Goal: Task Accomplishment & Management: Manage account settings

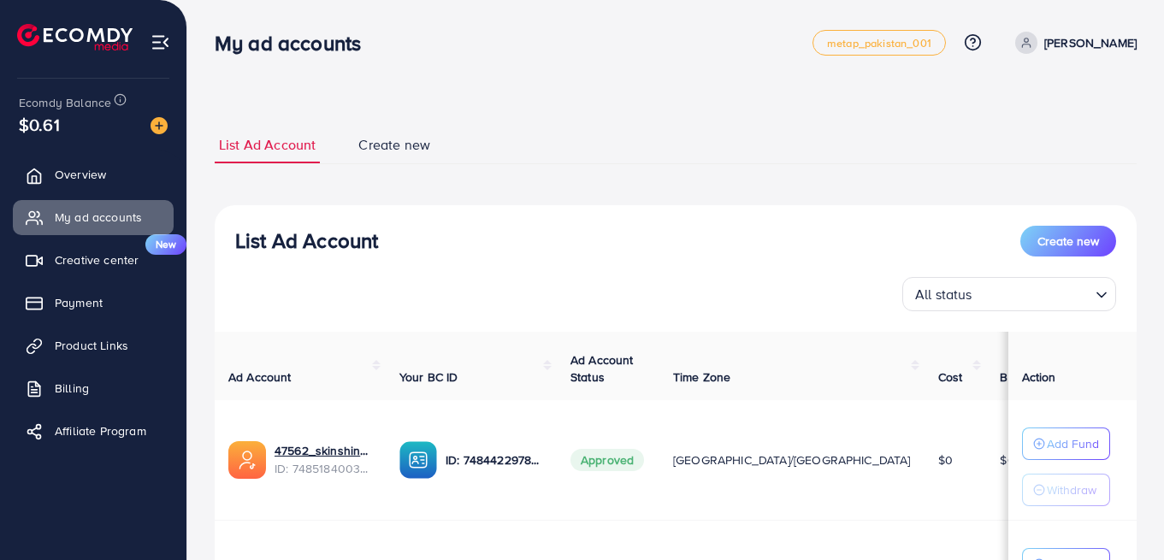
scroll to position [86, 0]
click at [89, 250] on link "Creative center New" at bounding box center [93, 260] width 161 height 34
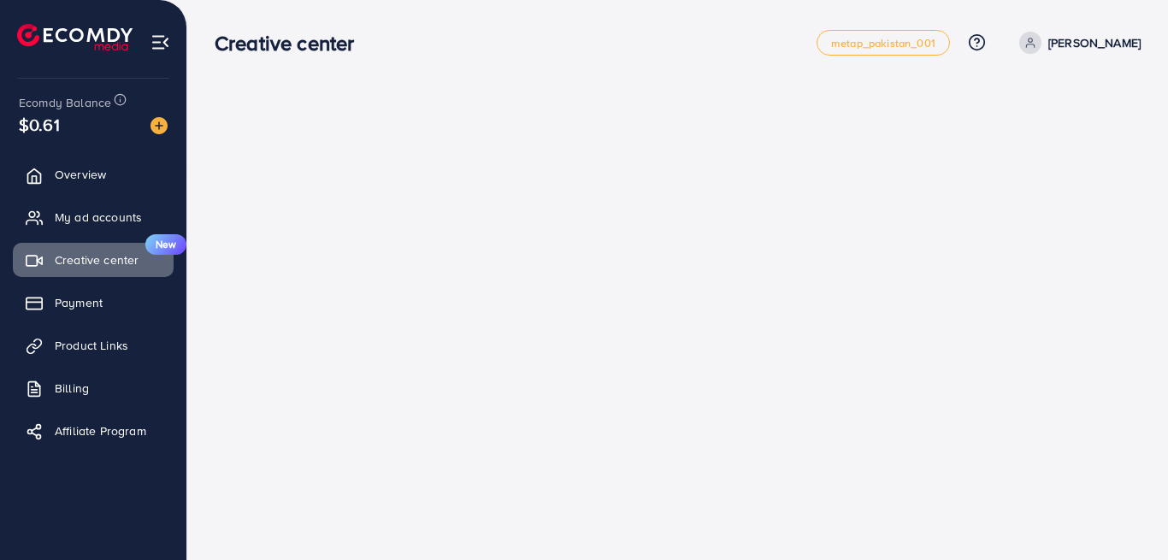
click at [74, 294] on span "Payment" at bounding box center [79, 302] width 48 height 17
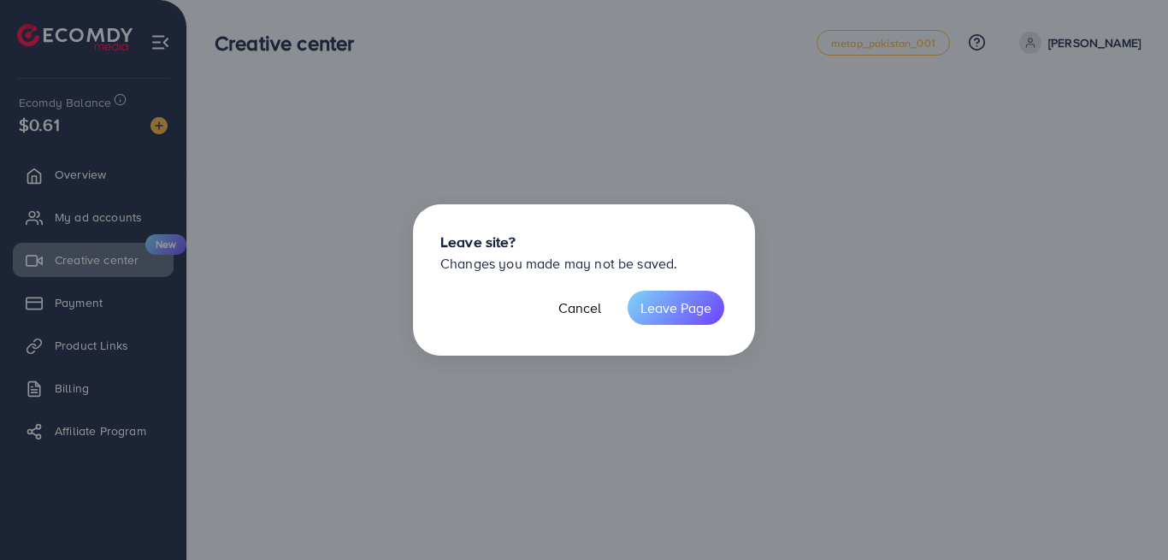
click at [556, 299] on button "Cancel" at bounding box center [580, 308] width 68 height 34
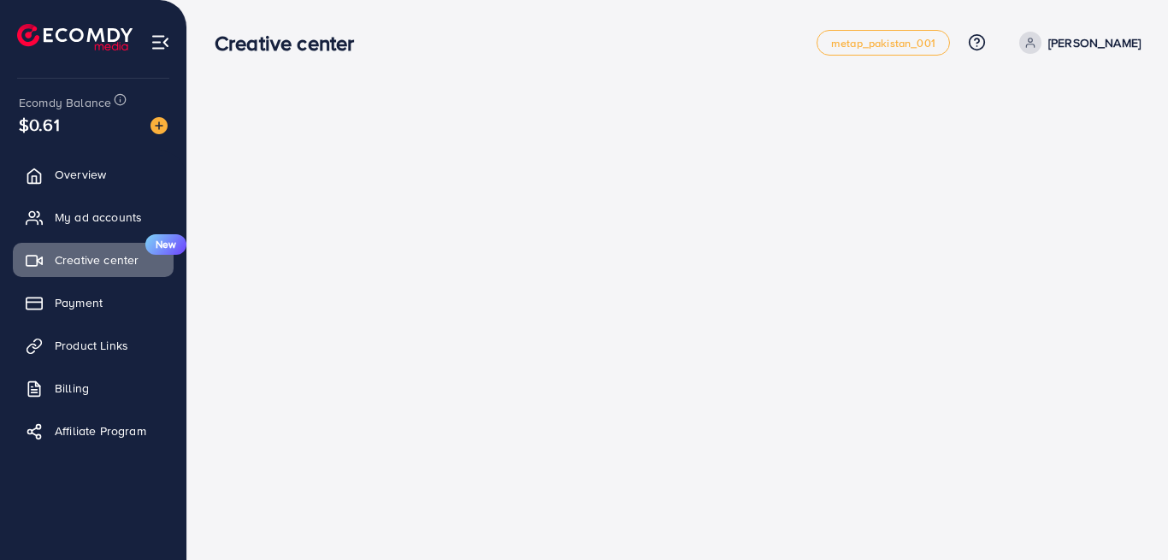
click at [90, 299] on span "Payment" at bounding box center [79, 302] width 48 height 17
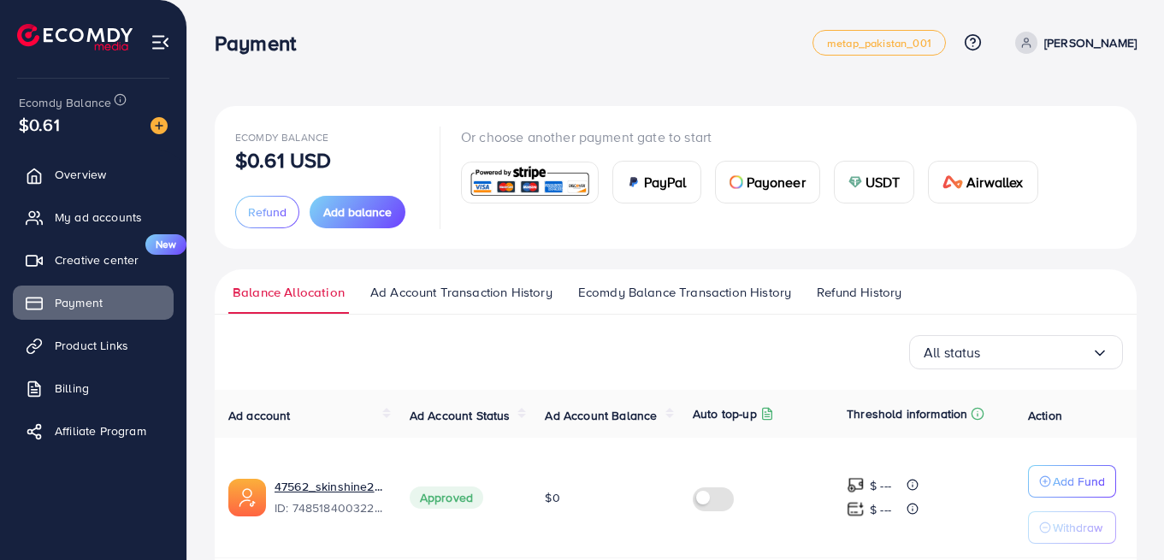
click at [666, 288] on span "Ecomdy Balance Transaction History" at bounding box center [684, 292] width 213 height 19
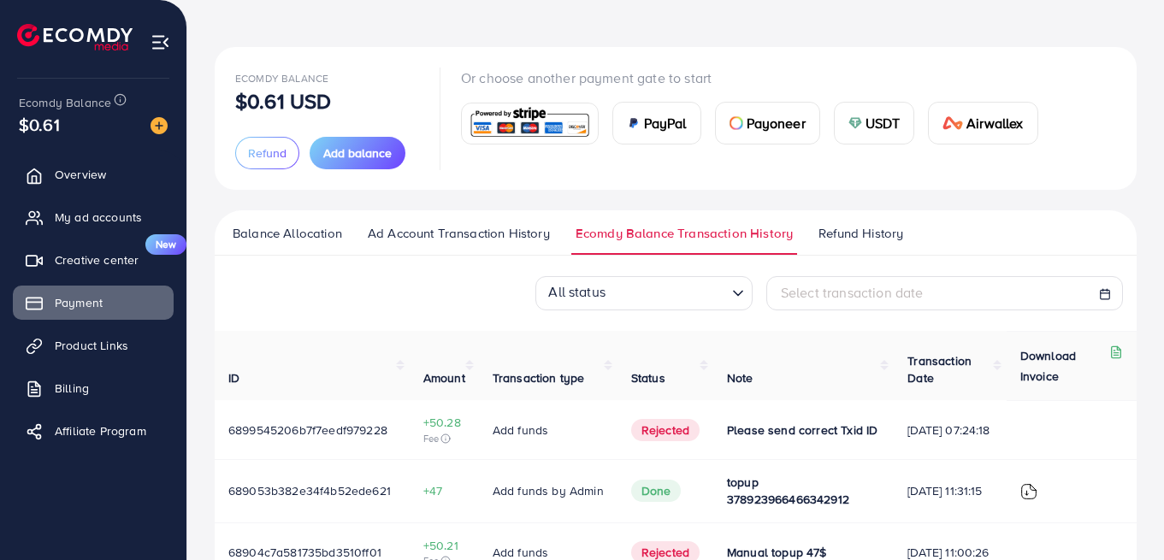
scroll to position [60, 0]
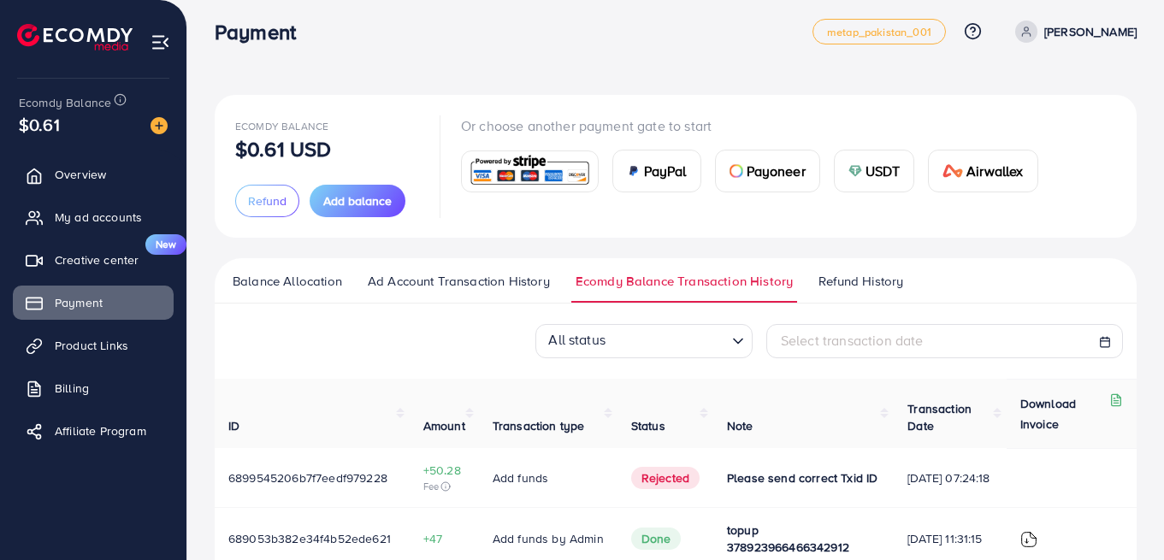
scroll to position [12, 0]
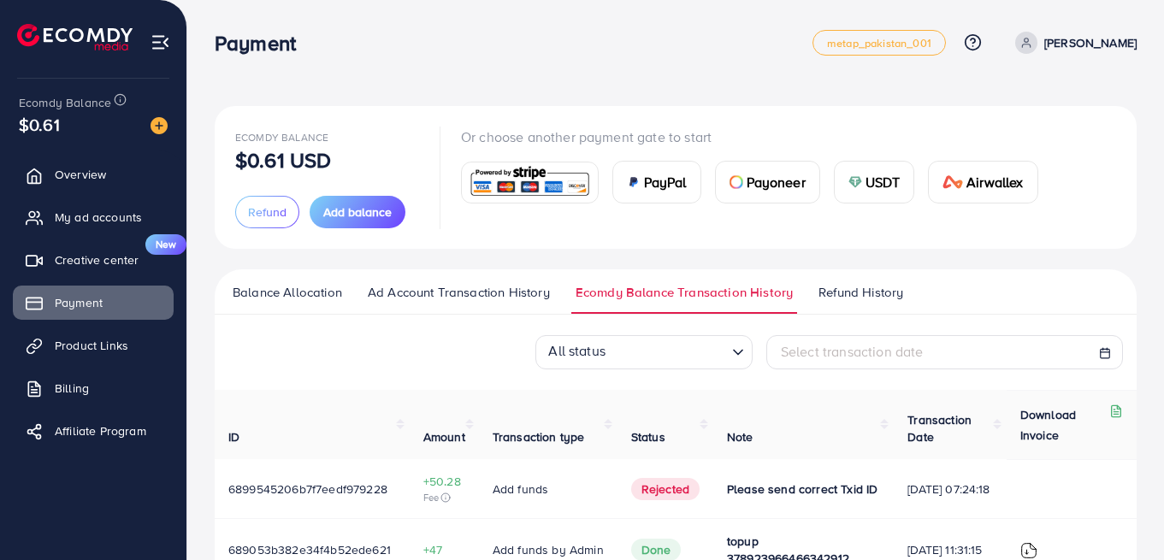
click at [127, 217] on span "My ad accounts" at bounding box center [98, 217] width 87 height 17
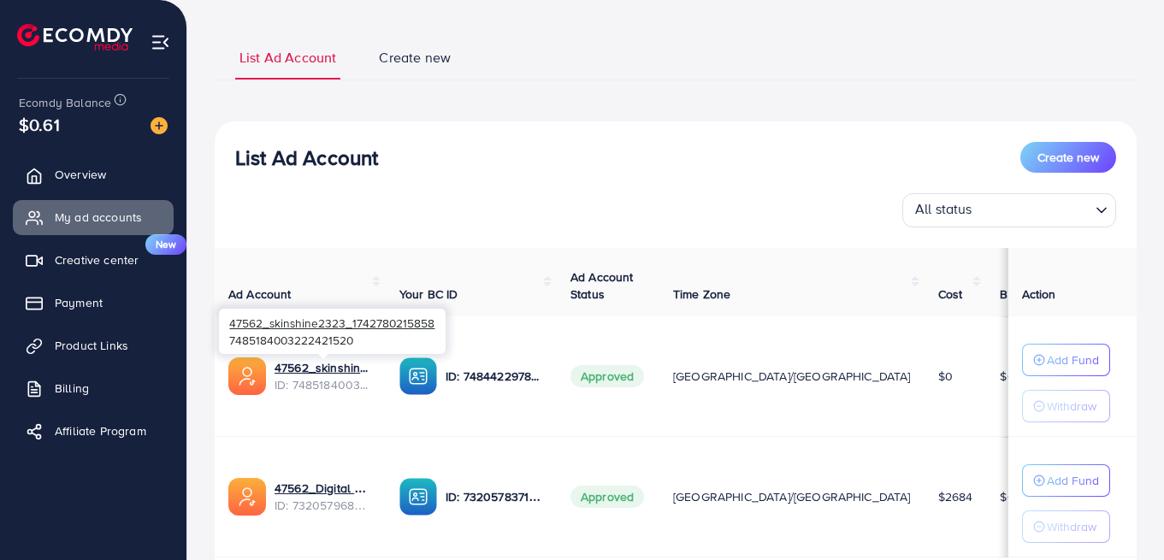
scroll to position [92, 0]
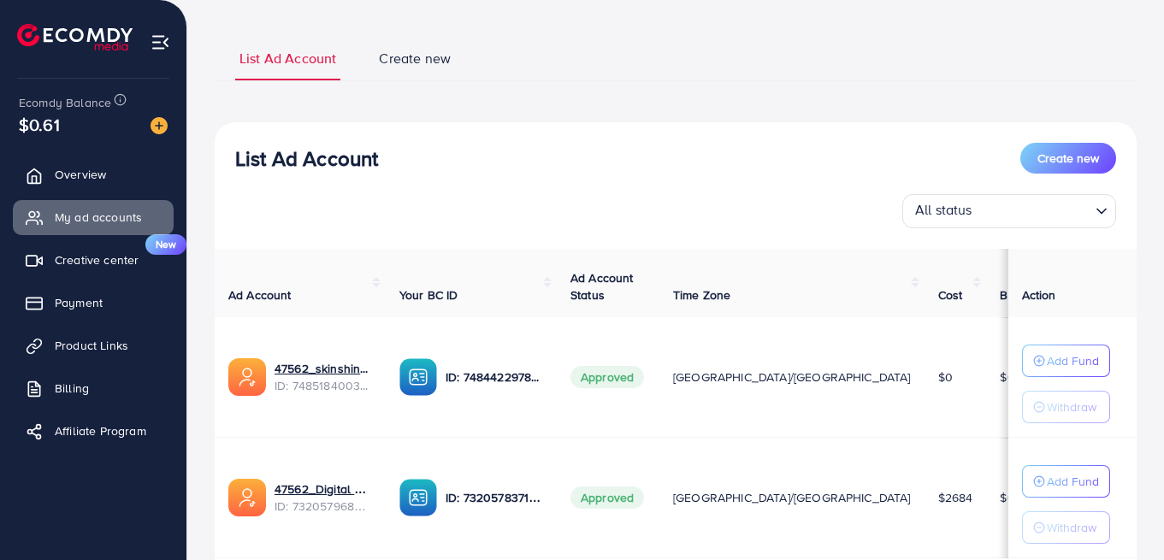
click at [58, 299] on link "Payment" at bounding box center [93, 303] width 161 height 34
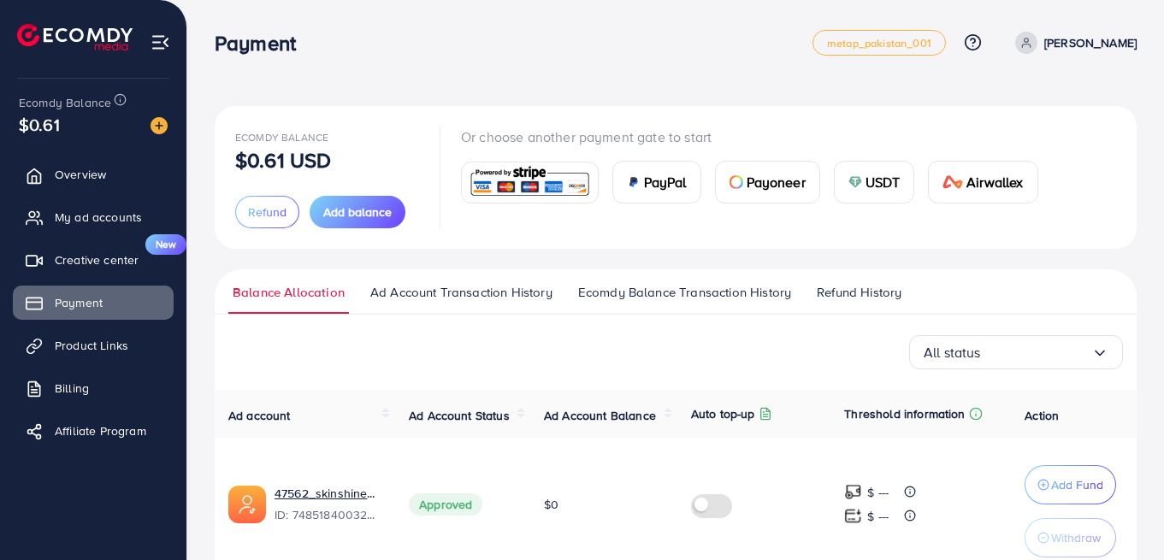
click at [650, 298] on span "Ecomdy Balance Transaction History" at bounding box center [684, 292] width 213 height 19
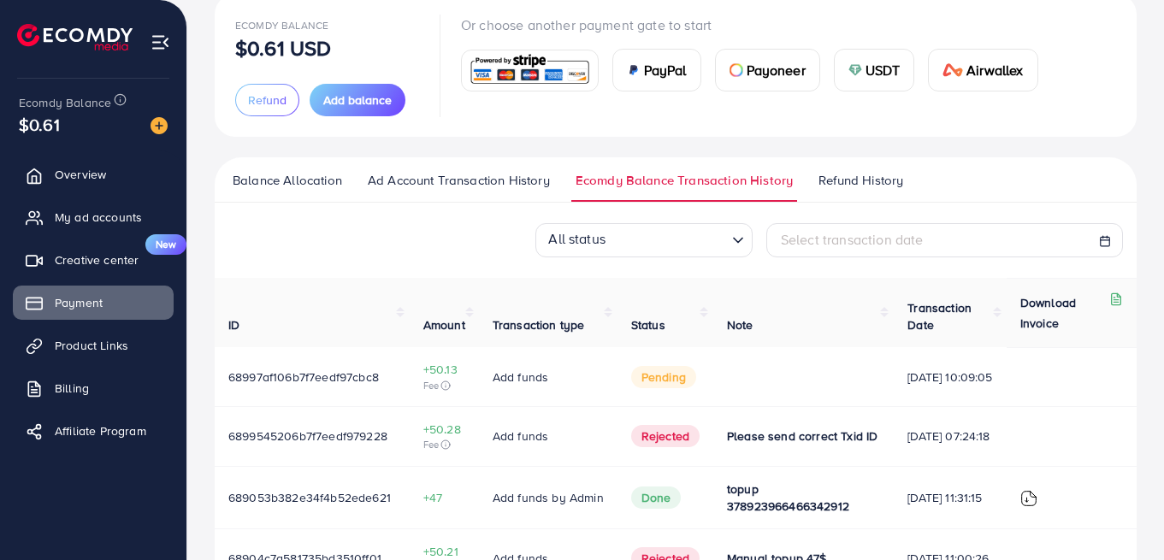
scroll to position [120, 0]
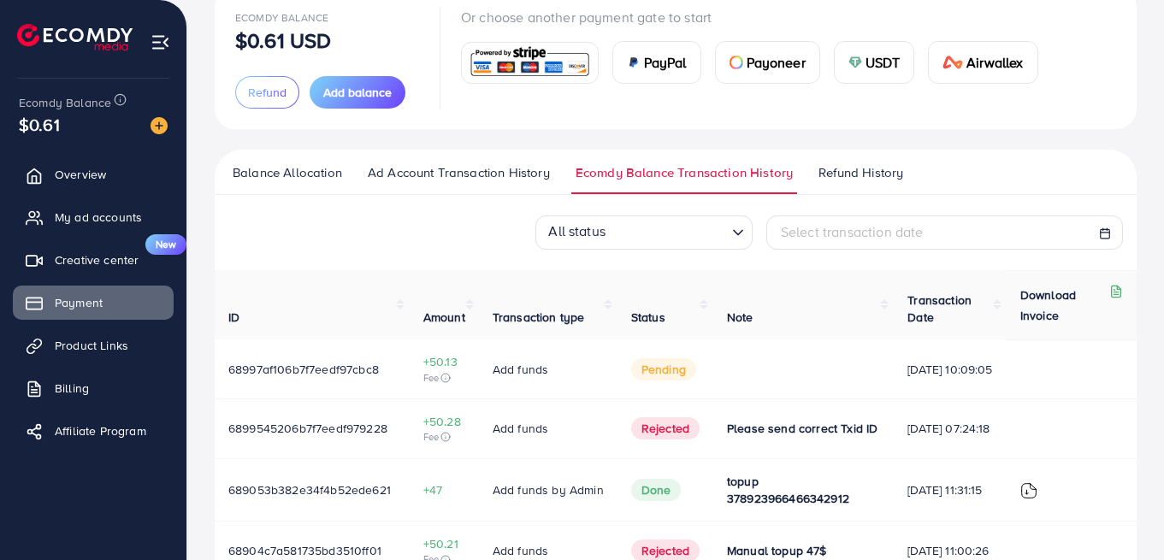
click at [90, 218] on span "My ad accounts" at bounding box center [98, 217] width 87 height 17
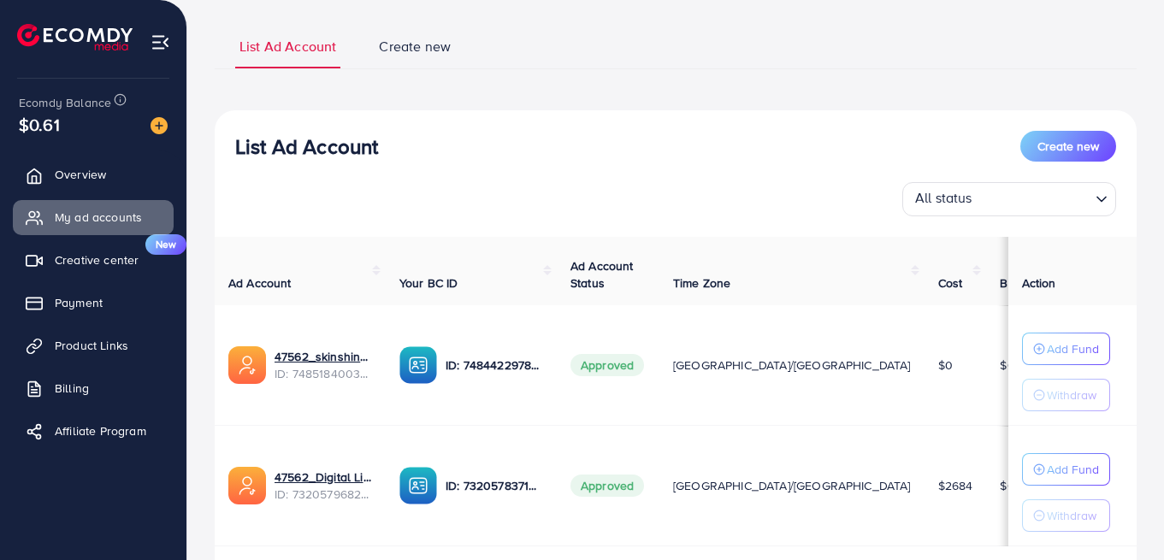
scroll to position [105, 0]
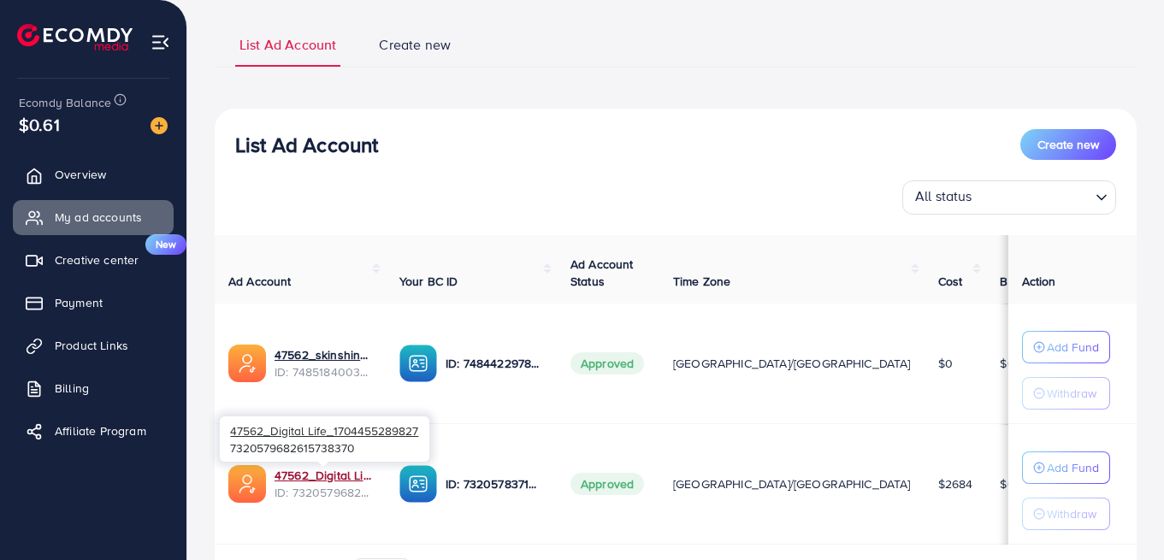
click at [305, 474] on link "47562_Digital Life_1704455289827" at bounding box center [324, 475] width 98 height 17
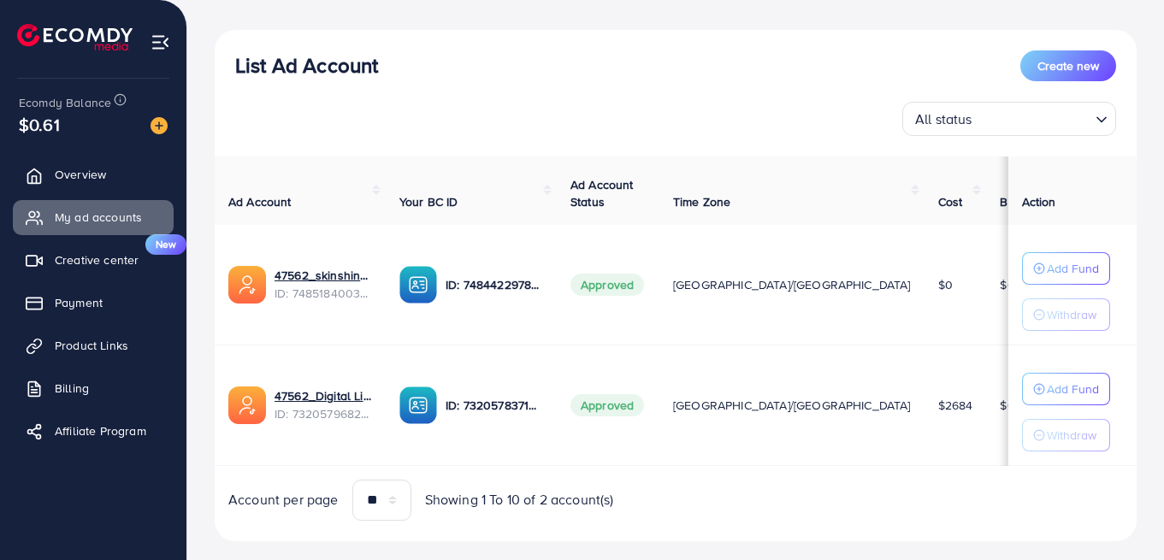
scroll to position [197, 0]
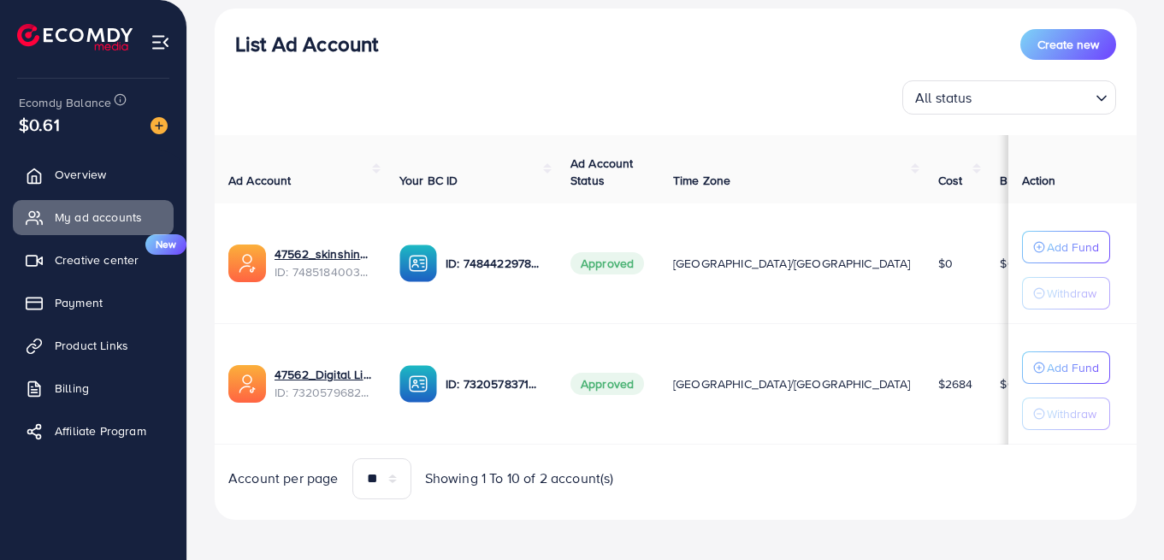
click at [75, 301] on span "Payment" at bounding box center [79, 302] width 48 height 17
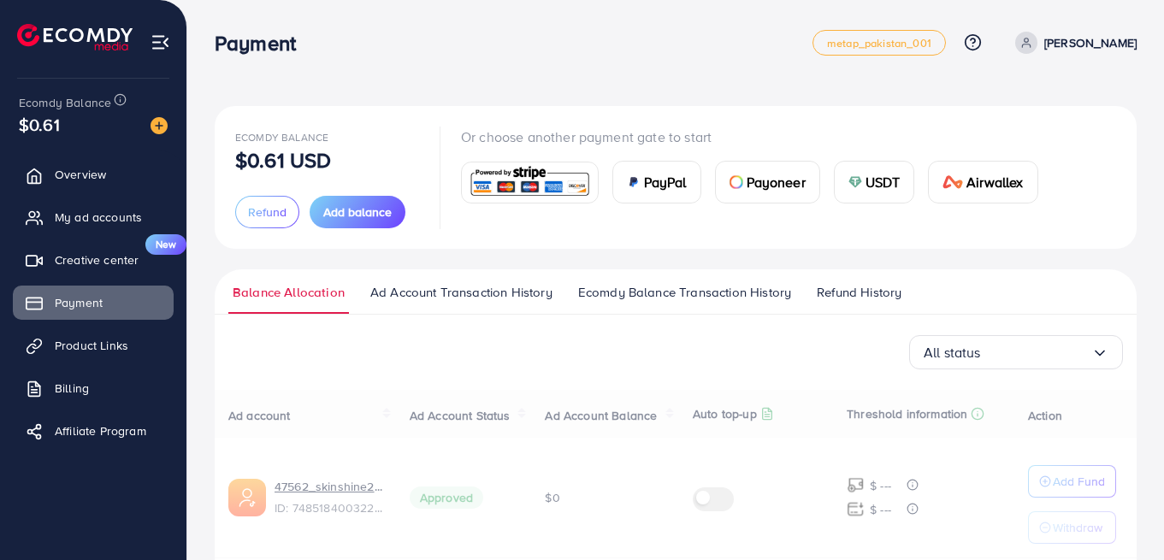
click at [652, 288] on span "Ecomdy Balance Transaction History" at bounding box center [684, 292] width 213 height 19
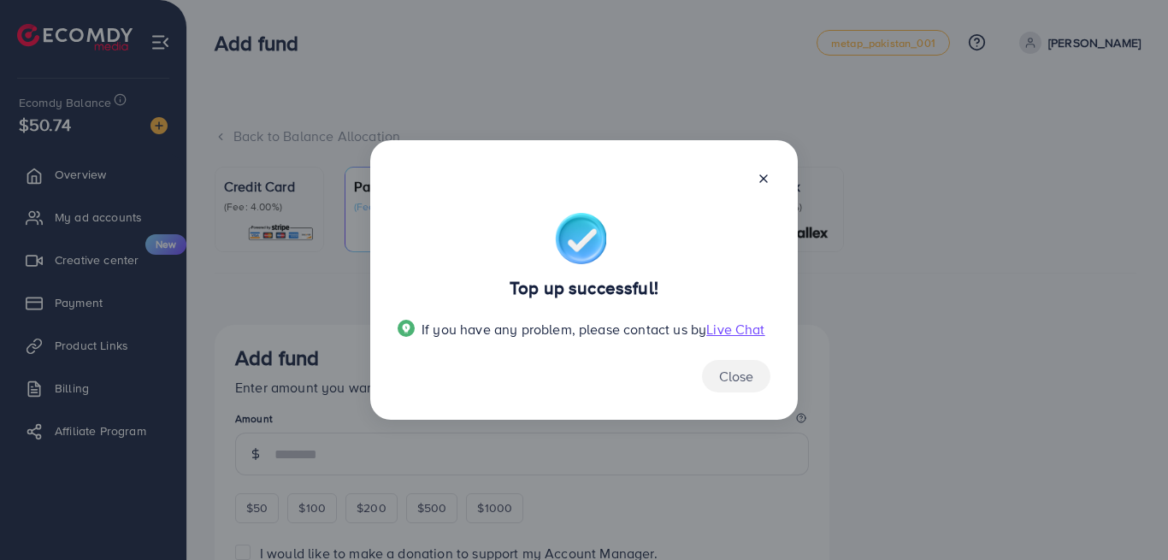
click at [740, 370] on button "Close" at bounding box center [736, 376] width 68 height 33
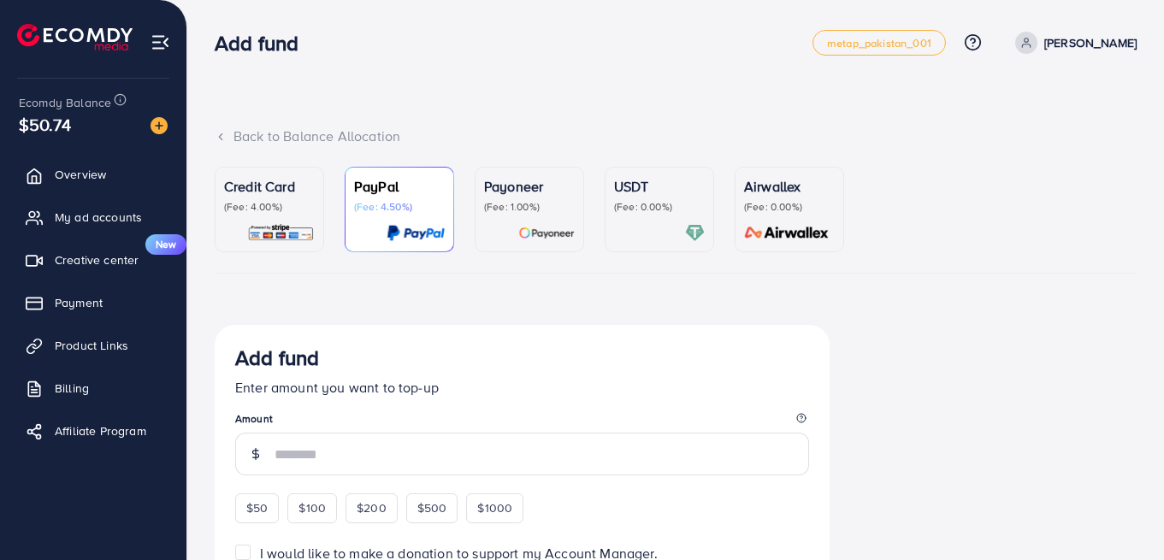
click at [94, 216] on span "My ad accounts" at bounding box center [98, 217] width 87 height 17
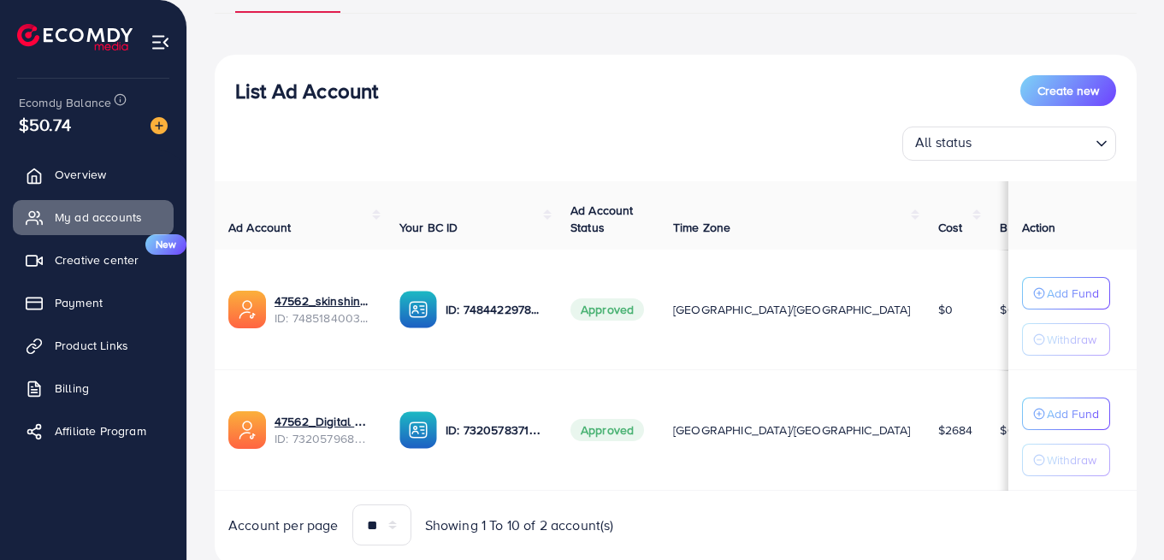
scroll to position [161, 0]
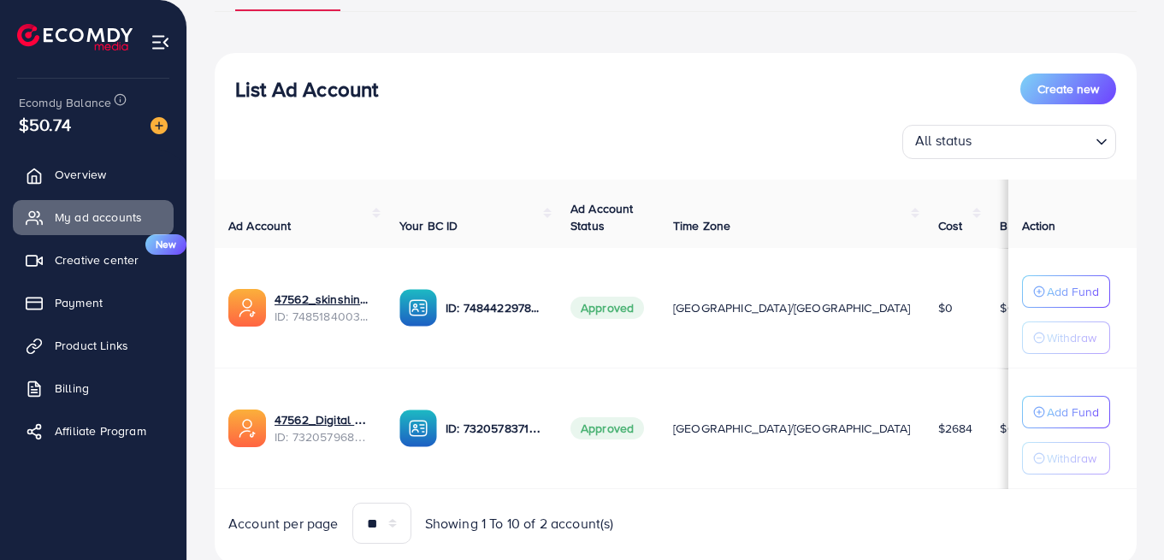
click at [1087, 302] on p "Add Fund" at bounding box center [1073, 291] width 52 height 21
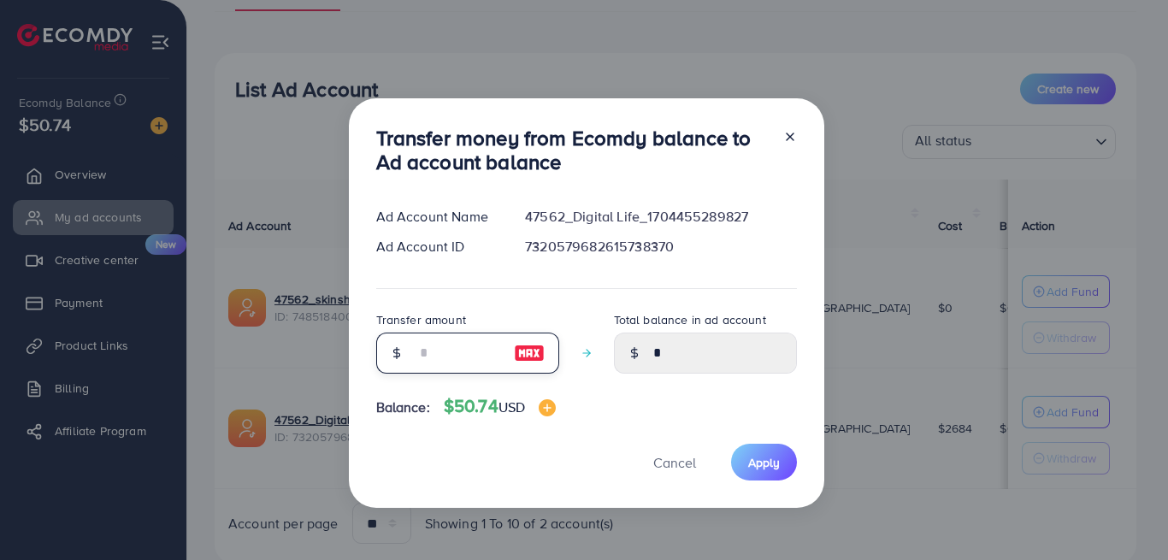
click at [460, 344] on input "number" at bounding box center [459, 353] width 86 height 41
type input "*"
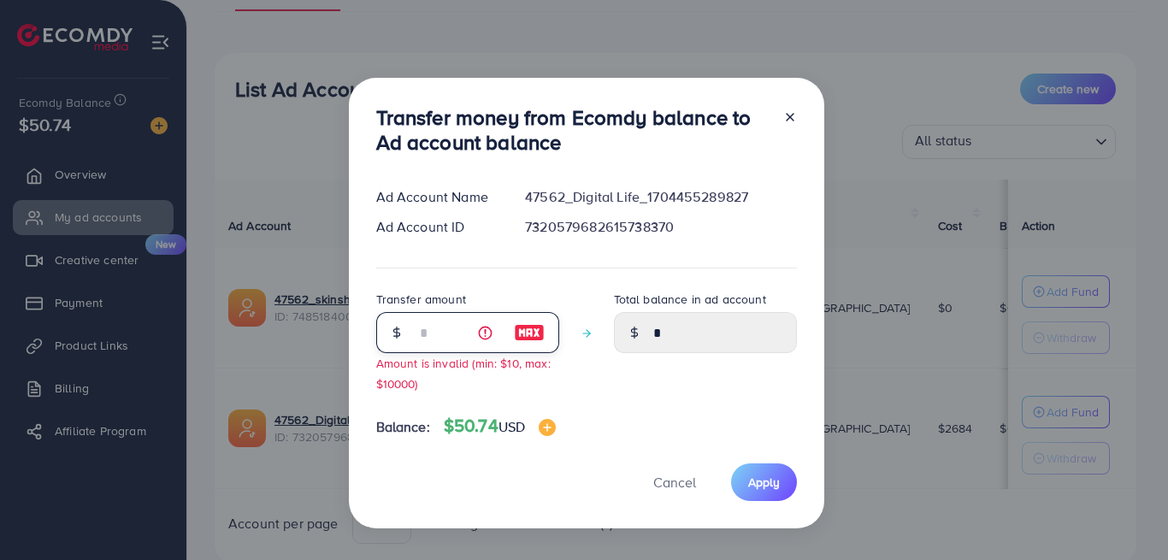
type input "****"
type input "**"
type input "*****"
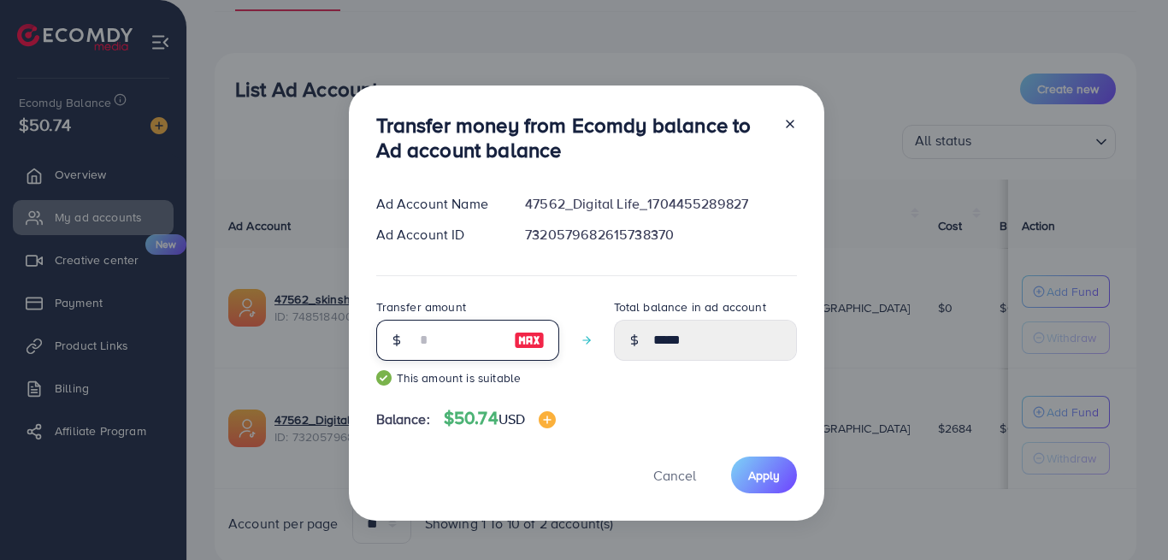
type input "**"
click at [745, 482] on button "Apply" at bounding box center [764, 475] width 66 height 37
